Goal: Check status

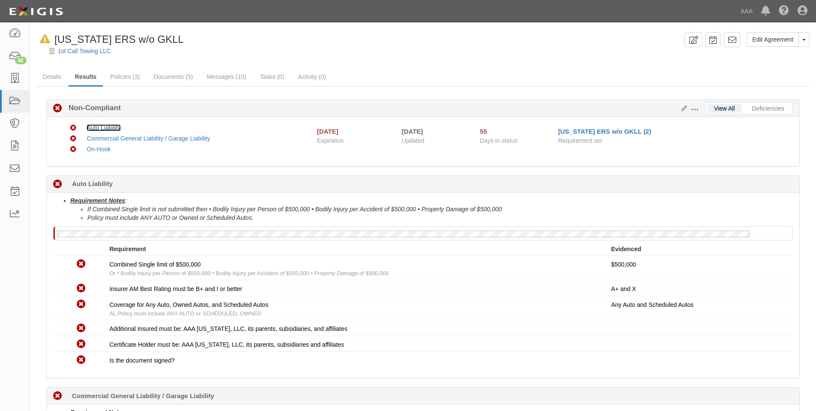
click at [110, 126] on link "Auto Liability" at bounding box center [104, 127] width 34 height 7
click at [191, 135] on link "Commercial General Liability / Garage Liability" at bounding box center [148, 138] width 123 height 7
click at [99, 152] on link "On-Hook" at bounding box center [99, 149] width 24 height 7
click at [335, 131] on div "[DATE]" at bounding box center [327, 131] width 21 height 9
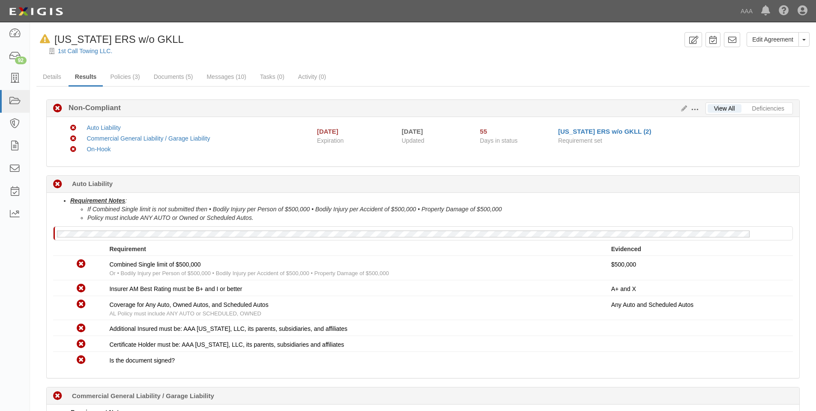
click at [279, 160] on div "Non-Compliant Auto Liability Non-Compliant Commercial General Liability / Garag…" at bounding box center [423, 141] width 753 height 49
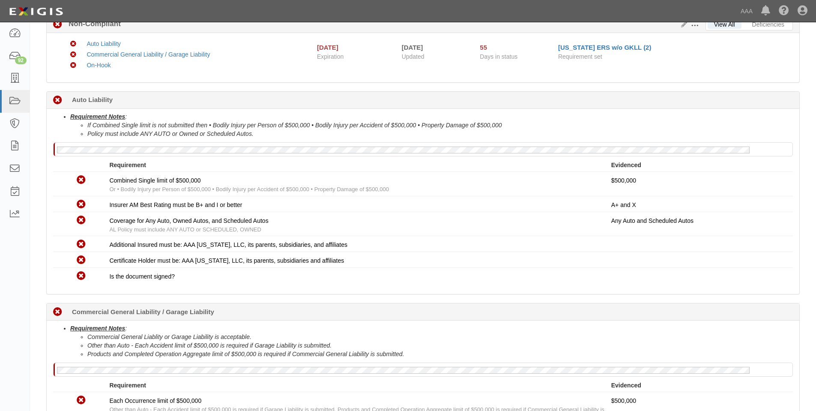
scroll to position [86, 0]
click at [98, 100] on b "Auto Liability" at bounding box center [92, 97] width 41 height 9
click at [85, 96] on b "Auto Liability" at bounding box center [92, 97] width 41 height 9
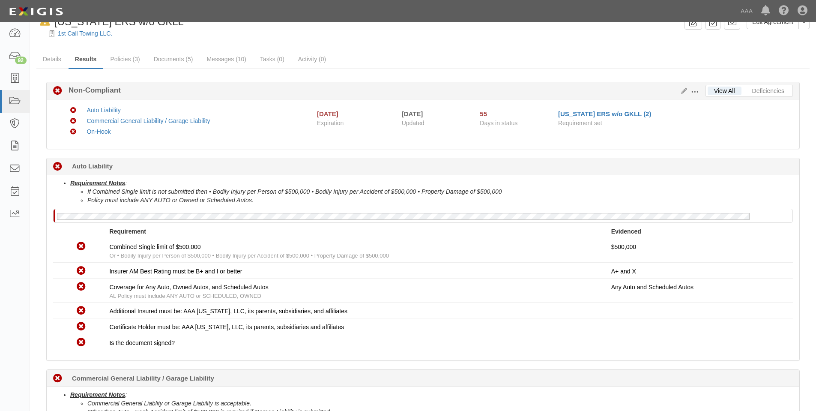
scroll to position [0, 0]
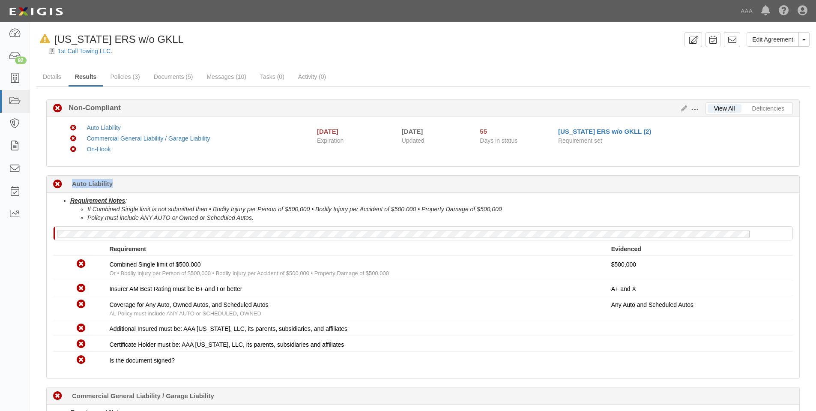
drag, startPoint x: 72, startPoint y: 183, endPoint x: 167, endPoint y: 177, distance: 95.3
click at [167, 177] on div "Non-Compliant 55 days (since 08/19/2025) Auto Liability" at bounding box center [423, 184] width 753 height 17
copy b "Auto Liability"
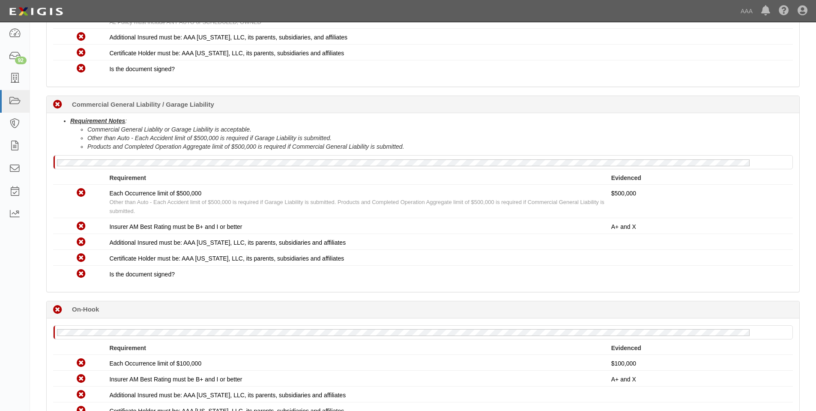
scroll to position [290, 0]
drag, startPoint x: 123, startPoint y: 108, endPoint x: 90, endPoint y: 135, distance: 42.6
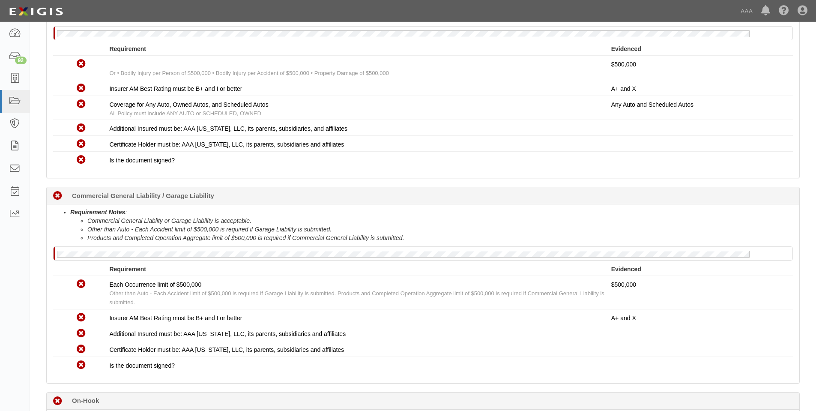
scroll to position [205, 0]
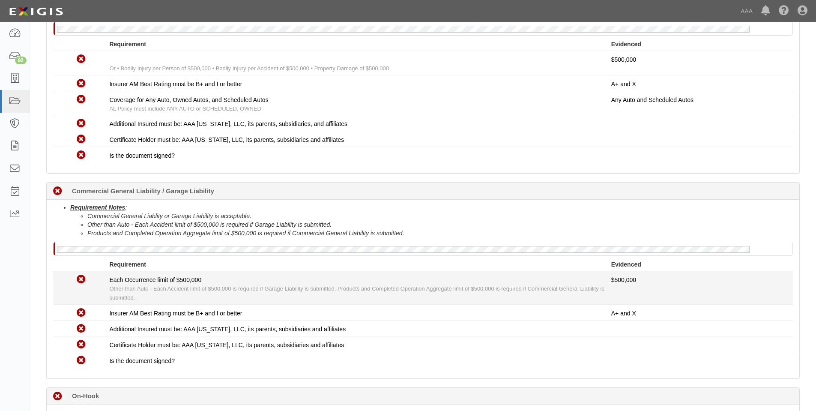
drag, startPoint x: 138, startPoint y: 266, endPoint x: 121, endPoint y: 276, distance: 19.4
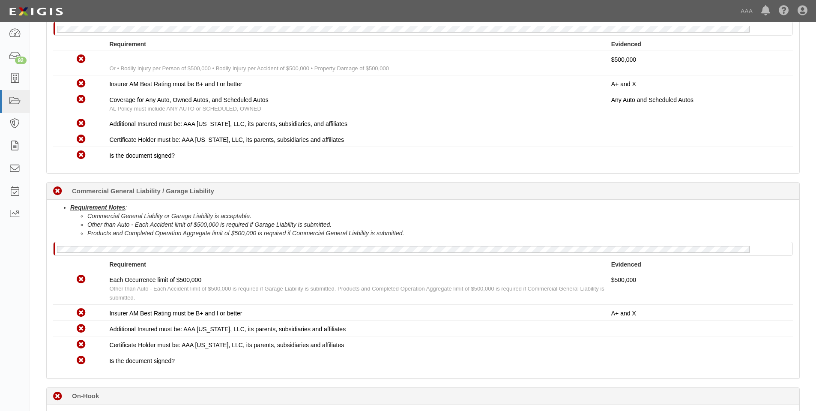
scroll to position [162, 0]
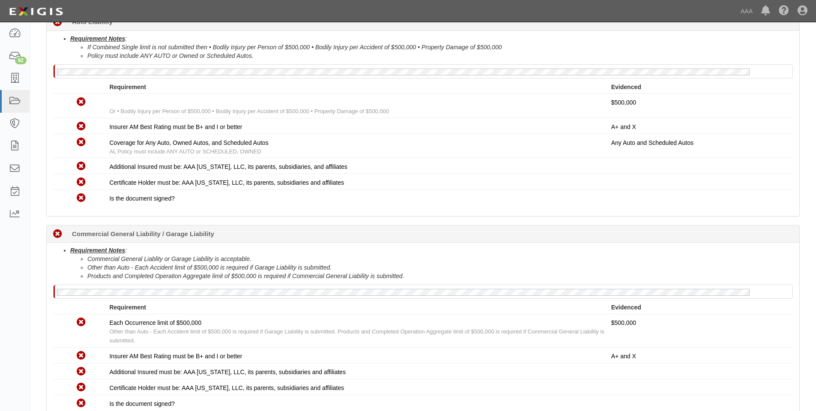
click at [806, 169] on div "View All Deficiencies Edit Requirements View History Non-Compliant Non-Complian…" at bounding box center [422, 269] width 773 height 688
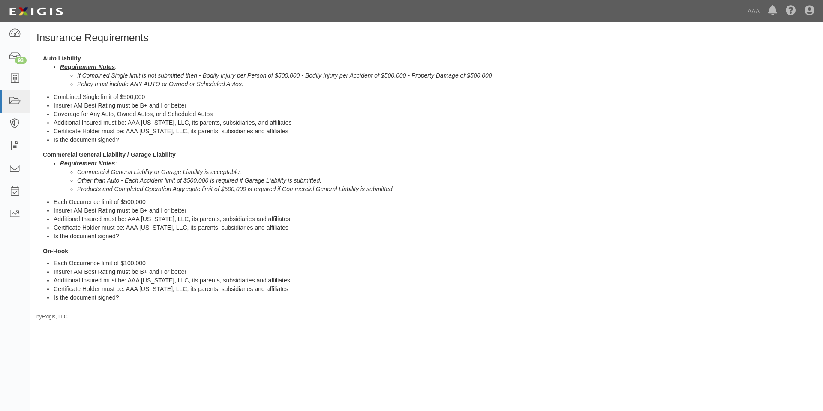
click at [552, 71] on li "Requirement Notes : If Combined Single limit is not submitted then • Bodily Inj…" at bounding box center [438, 76] width 756 height 26
click at [503, 69] on li "Requirement Notes : If Combined Single limit is not submitted then • Bodily Inj…" at bounding box center [438, 76] width 756 height 26
